Goal: Check status: Check status

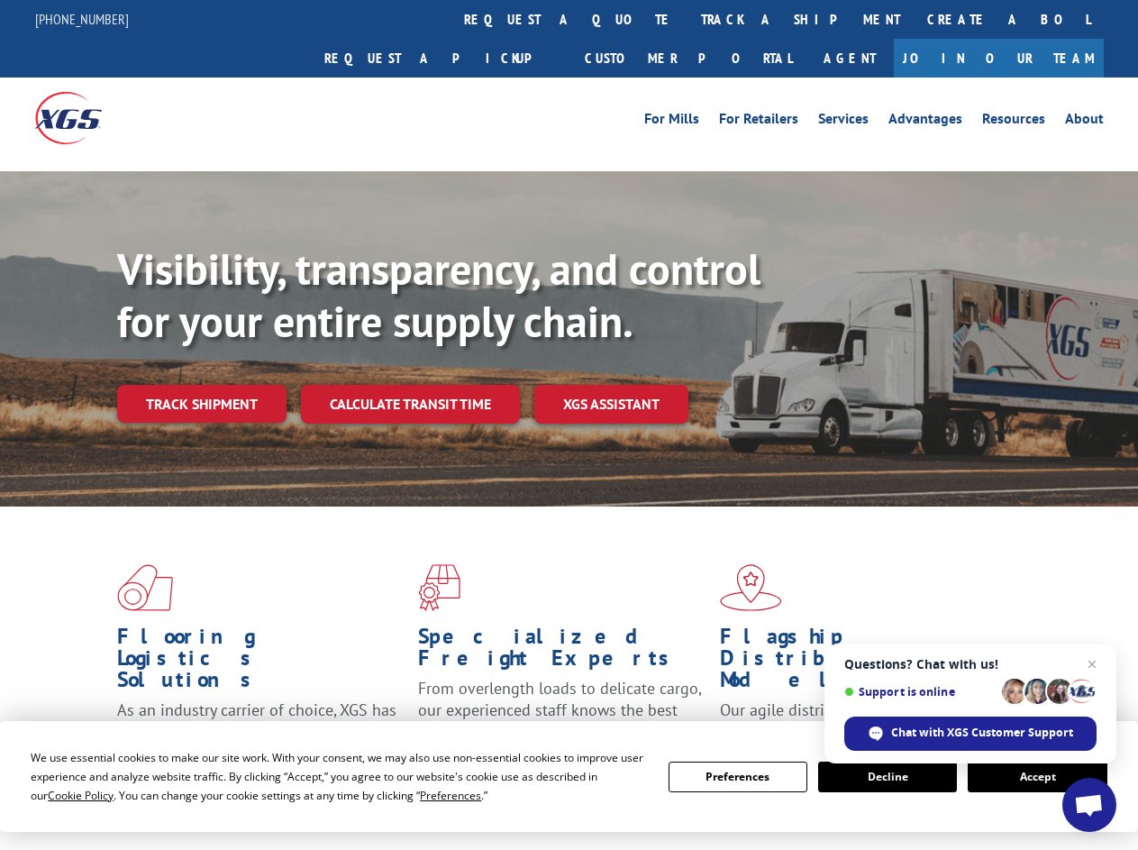
click at [569, 424] on div "Visibility, transparency, and control for your entire supply chain. Track shipm…" at bounding box center [627, 368] width 1021 height 251
click at [63, 795] on span "Cookie Policy" at bounding box center [81, 795] width 66 height 15
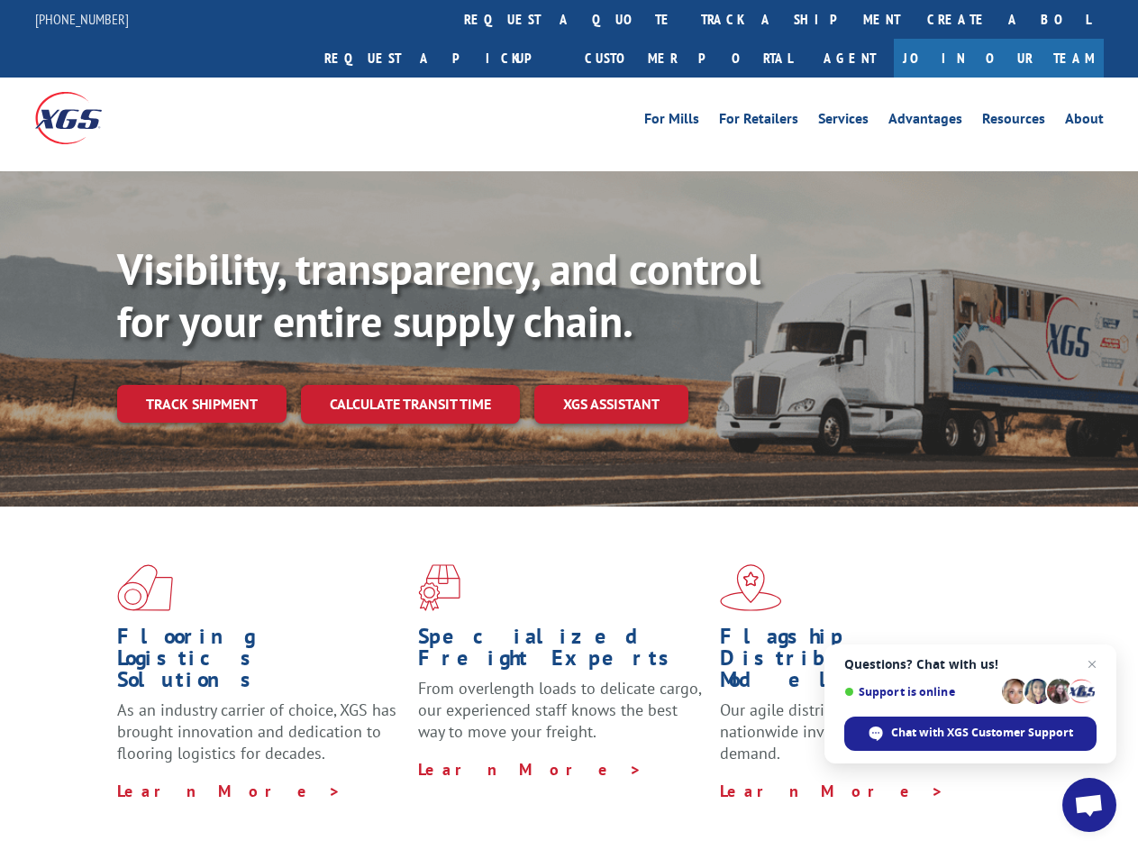
click at [433, 795] on div "Flooring Logistics Solutions As an industry carrier of choice, XGS has brought …" at bounding box center [569, 687] width 1138 height 362
click at [738, 777] on div "Flooring Logistics Solutions As an industry carrier of choice, XGS has brought …" at bounding box center [569, 682] width 1138 height 352
click at [888, 777] on div "Flooring Logistics Solutions As an industry carrier of choice, XGS has brought …" at bounding box center [569, 682] width 1138 height 352
click at [1037, 777] on div "Flooring Logistics Solutions As an industry carrier of choice, XGS has brought …" at bounding box center [569, 682] width 1138 height 352
click at [569, 424] on div "Visibility, transparency, and control for your entire supply chain. Track shipm…" at bounding box center [627, 368] width 1021 height 251
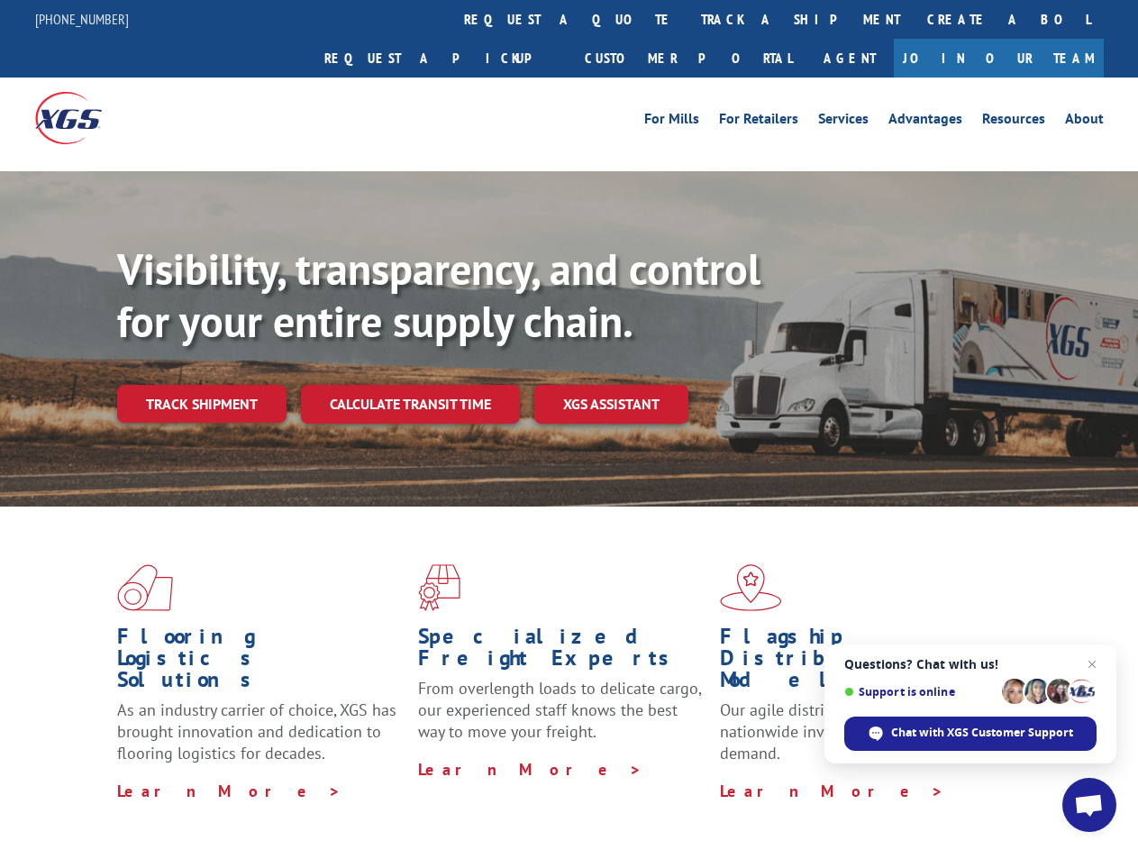
click at [688, 19] on link "track a shipment" at bounding box center [801, 19] width 226 height 39
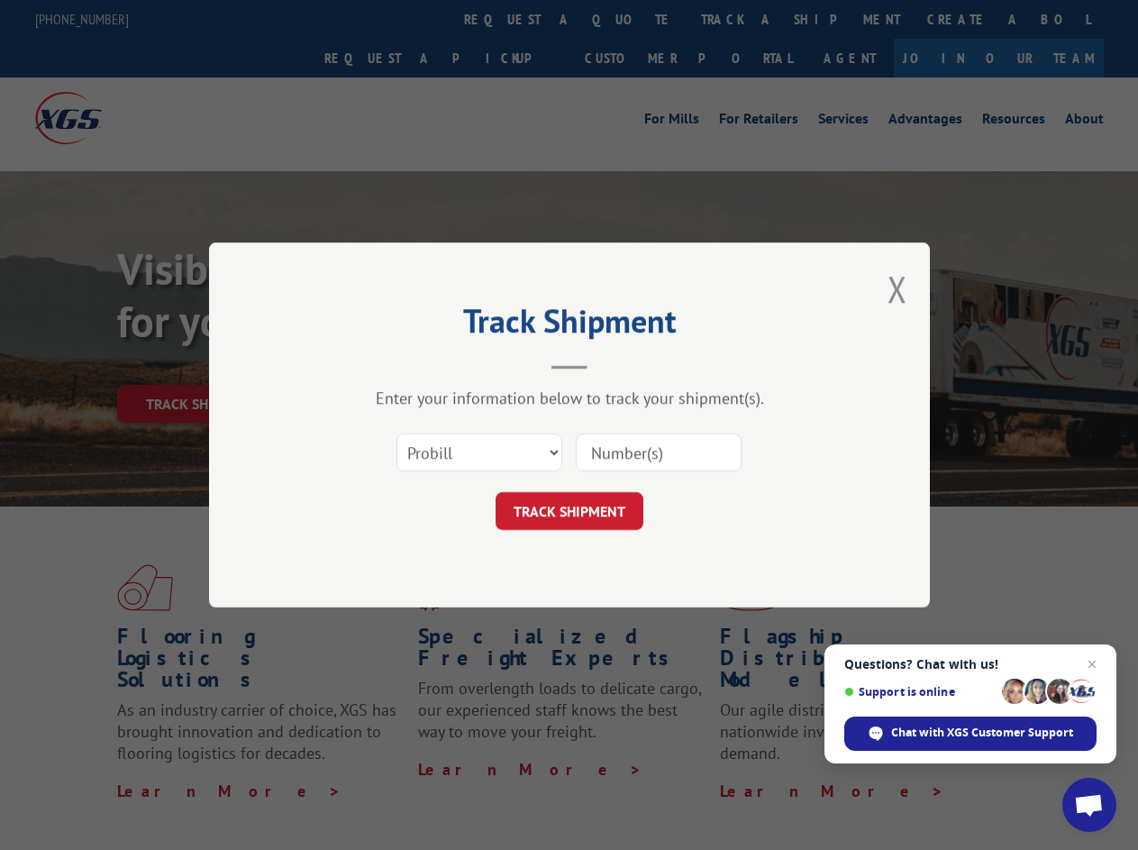
click at [629, 19] on div "Track Shipment Enter your information below to track your shipment(s). Select c…" at bounding box center [569, 425] width 1138 height 850
click at [742, 19] on div "Track Shipment Enter your information below to track your shipment(s). Select c…" at bounding box center [569, 425] width 1138 height 850
